Goal: Task Accomplishment & Management: Manage account settings

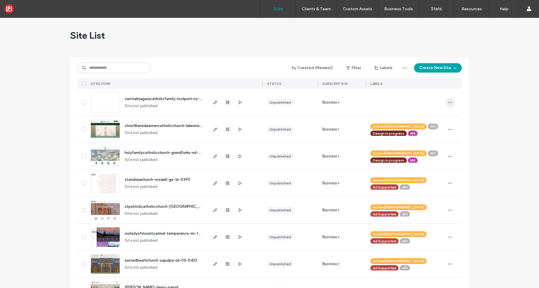
click at [447, 103] on icon "button" at bounding box center [449, 102] width 5 height 5
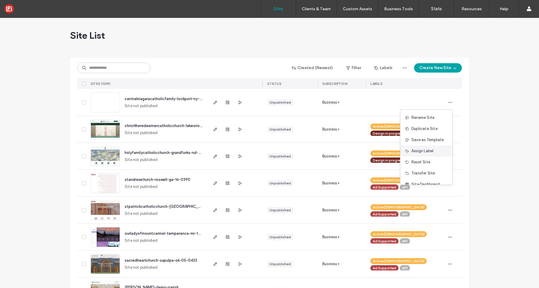
click at [426, 152] on span "Assign Label" at bounding box center [422, 151] width 22 height 6
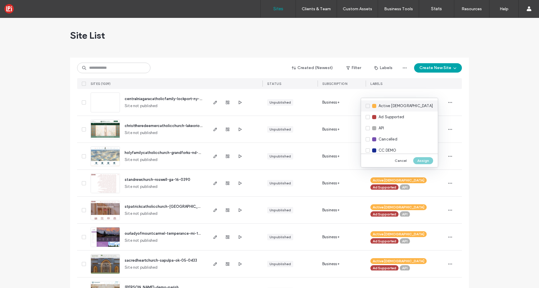
click at [368, 106] on div "Active Church" at bounding box center [399, 105] width 77 height 11
click at [367, 118] on div "Ad Supported" at bounding box center [399, 117] width 77 height 11
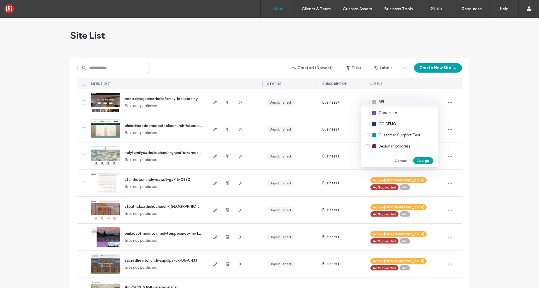
scroll to position [38, 0]
click at [367, 135] on div "Design in progress" at bounding box center [399, 135] width 77 height 11
click at [426, 163] on button "Assign" at bounding box center [423, 160] width 20 height 7
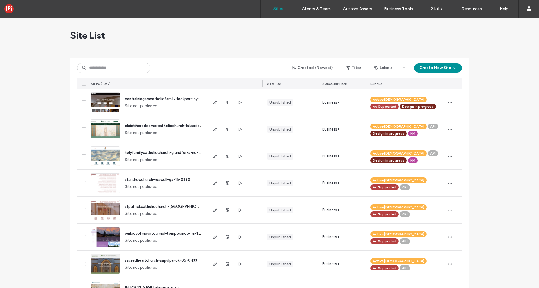
click at [430, 68] on button "Create New Site" at bounding box center [438, 67] width 48 height 9
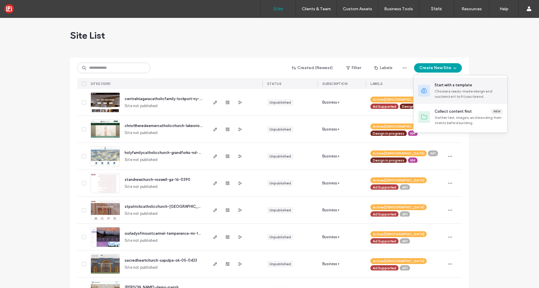
click at [437, 87] on div "Start with a template" at bounding box center [453, 85] width 38 height 6
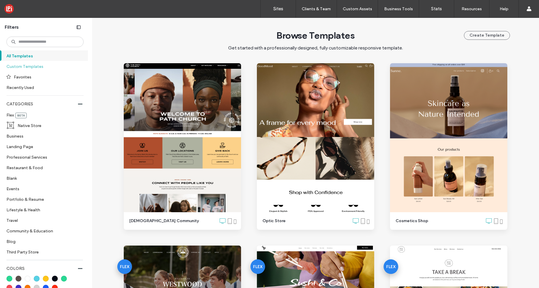
click at [32, 68] on label "Custom Templates" at bounding box center [42, 66] width 72 height 10
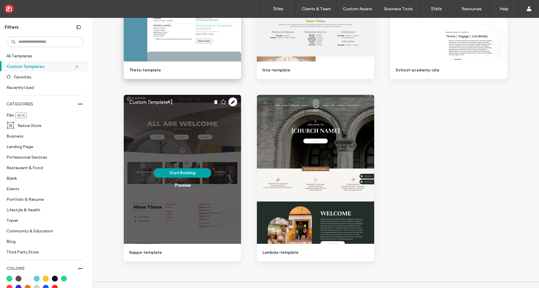
scroll to position [1257, 0]
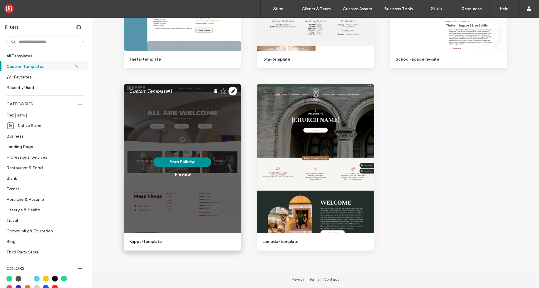
click at [185, 162] on button "Start Building" at bounding box center [182, 162] width 57 height 9
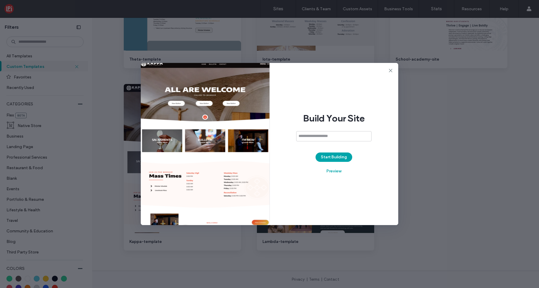
click at [324, 137] on input at bounding box center [333, 136] width 75 height 10
type input "**********"
click at [328, 154] on button "Start Building" at bounding box center [333, 157] width 37 height 9
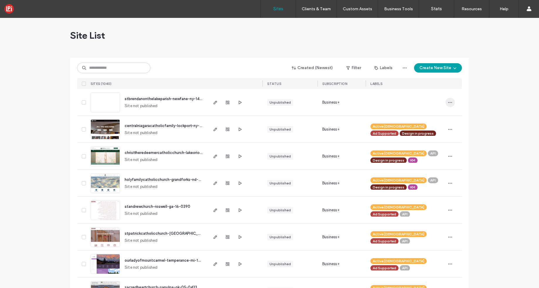
click at [448, 105] on icon "button" at bounding box center [449, 102] width 5 height 5
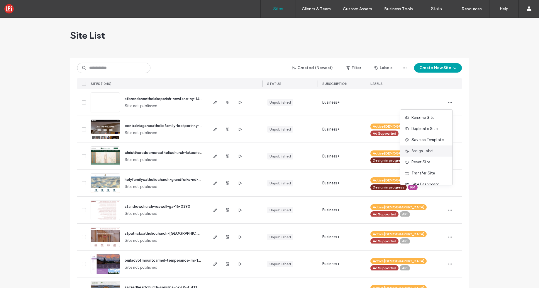
click at [427, 153] on span "Assign Label" at bounding box center [422, 151] width 22 height 6
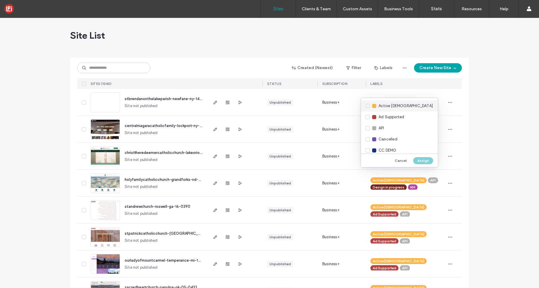
click at [368, 107] on div "Active Church" at bounding box center [399, 105] width 77 height 11
click at [367, 115] on div "Ad Supported" at bounding box center [399, 117] width 77 height 11
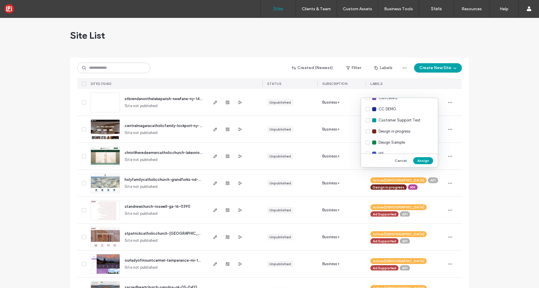
scroll to position [42, 0]
click at [399, 162] on button "Cancel" at bounding box center [400, 160] width 20 height 7
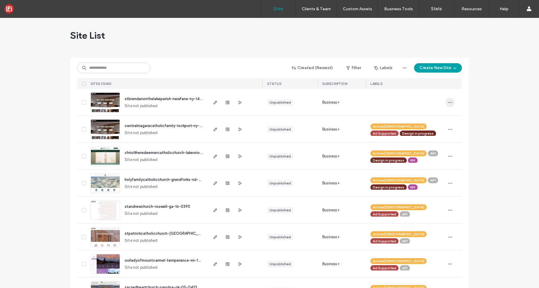
click at [447, 101] on icon "button" at bounding box center [449, 102] width 5 height 5
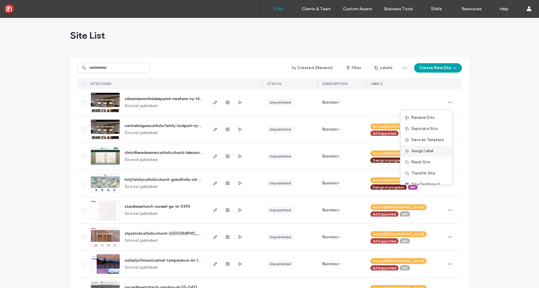
scroll to position [19, 0]
click at [414, 178] on span "Delete Site" at bounding box center [421, 177] width 20 height 6
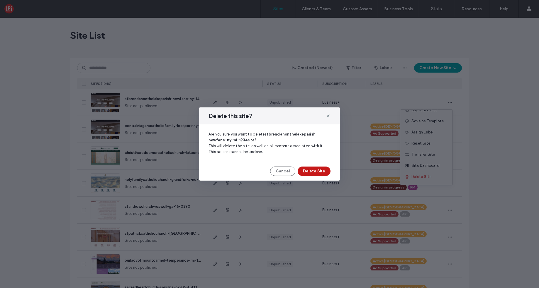
click at [304, 170] on button "Delete Site" at bounding box center [313, 171] width 33 height 9
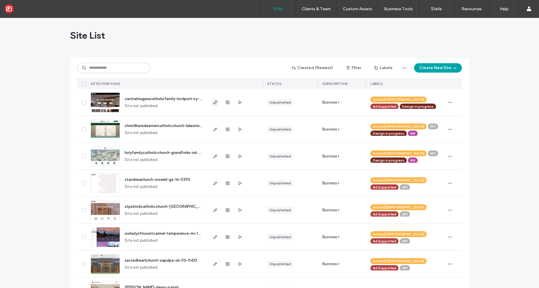
click at [213, 104] on icon "button" at bounding box center [215, 102] width 5 height 5
